Goal: Information Seeking & Learning: Learn about a topic

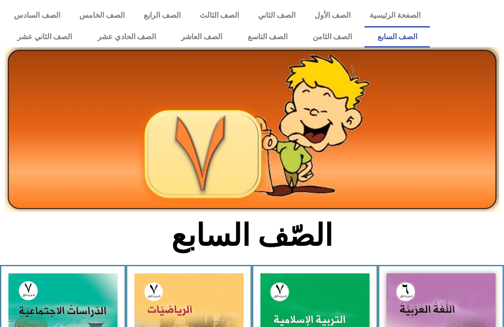
scroll to position [183, 0]
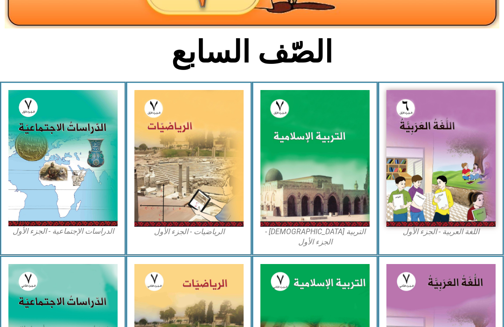
click at [428, 119] on img at bounding box center [440, 158] width 109 height 137
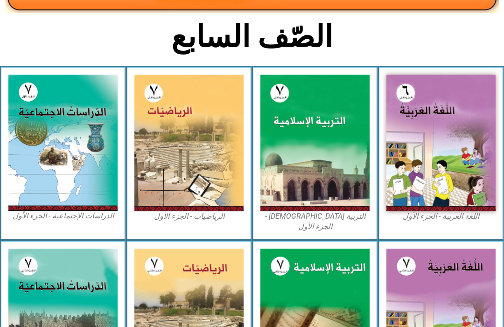
click at [448, 109] on img at bounding box center [440, 143] width 109 height 137
click at [451, 128] on img at bounding box center [440, 143] width 109 height 137
click at [293, 154] on img at bounding box center [314, 143] width 109 height 137
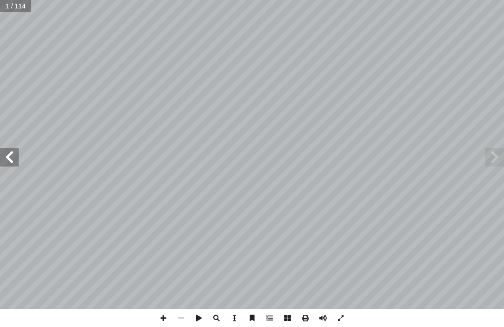
click at [9, 159] on span at bounding box center [9, 157] width 19 height 19
click at [8, 161] on span at bounding box center [9, 157] width 19 height 19
click at [488, 160] on span at bounding box center [494, 157] width 19 height 19
click at [7, 156] on span at bounding box center [9, 157] width 19 height 19
click at [16, 157] on span at bounding box center [9, 157] width 19 height 19
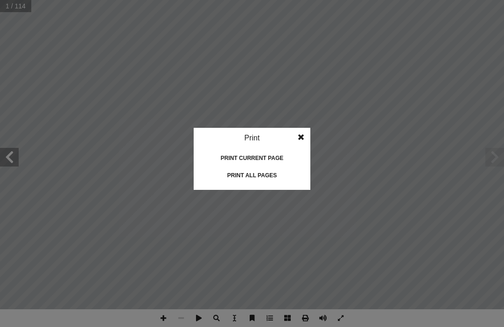
click at [305, 129] on span at bounding box center [301, 137] width 17 height 19
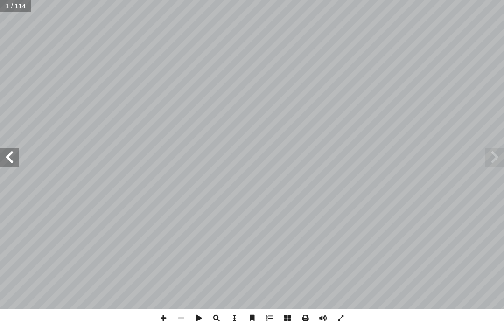
click at [7, 158] on span at bounding box center [9, 157] width 19 height 19
click at [7, 159] on span at bounding box center [9, 157] width 19 height 19
click at [9, 164] on span at bounding box center [9, 157] width 19 height 19
click at [6, 162] on span at bounding box center [9, 157] width 19 height 19
click at [491, 157] on span at bounding box center [494, 157] width 19 height 19
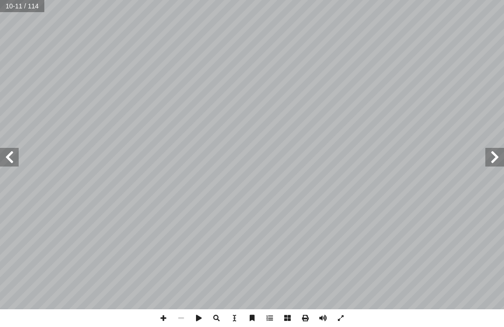
click at [490, 157] on span at bounding box center [494, 157] width 19 height 19
click at [491, 161] on span at bounding box center [494, 157] width 19 height 19
click at [491, 166] on span at bounding box center [494, 157] width 19 height 19
click at [14, 162] on span at bounding box center [9, 157] width 19 height 19
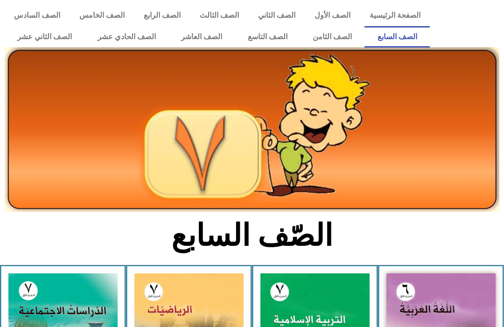
scroll to position [199, 0]
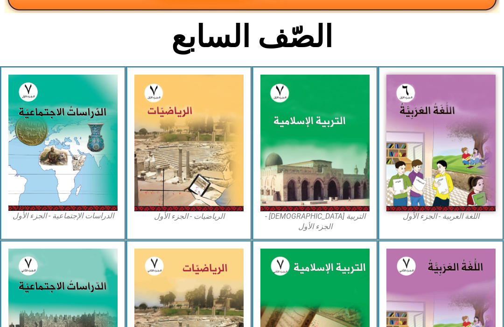
click at [333, 130] on img at bounding box center [314, 143] width 109 height 137
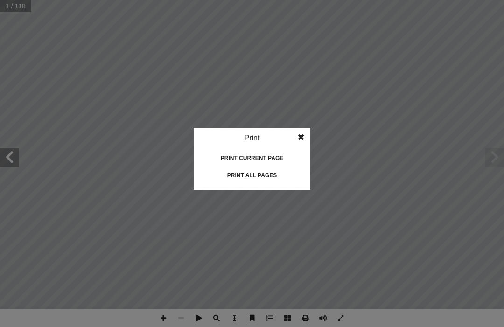
click at [270, 181] on div "Print all pages" at bounding box center [251, 175] width 93 height 15
click at [265, 178] on div "Print all pages" at bounding box center [251, 175] width 93 height 15
